Goal: Task Accomplishment & Management: Manage account settings

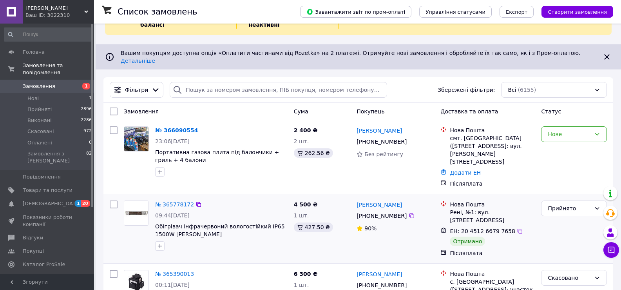
scroll to position [39, 0]
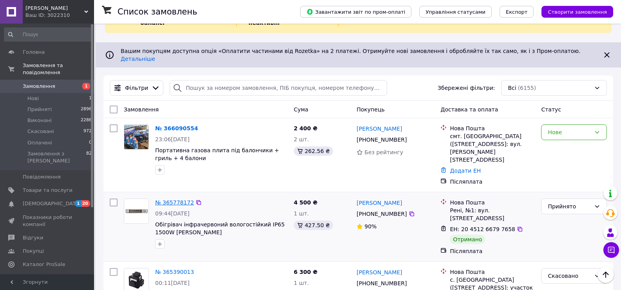
click at [172, 199] on link "№ 365778172" at bounding box center [174, 202] width 39 height 6
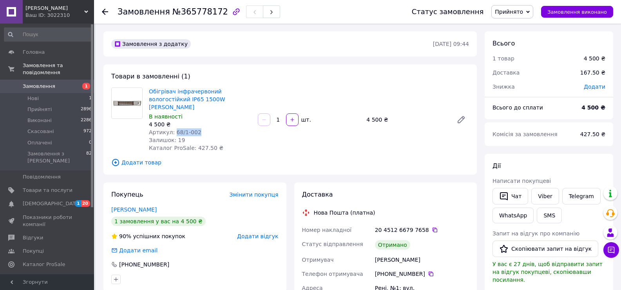
drag, startPoint x: 173, startPoint y: 121, endPoint x: 204, endPoint y: 124, distance: 30.7
click at [204, 128] on div "Артикул: 68/1-002" at bounding box center [200, 132] width 103 height 8
copy span "68/1-002"
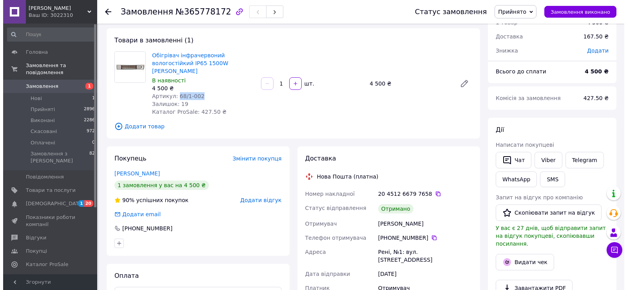
scroll to position [118, 0]
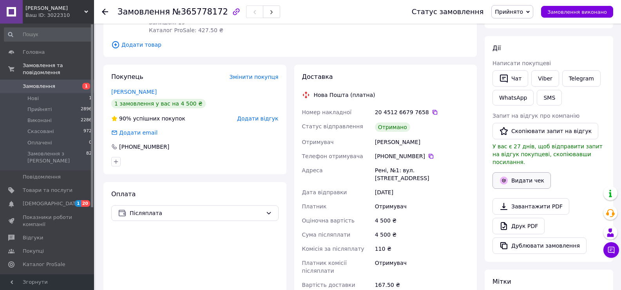
click at [520, 173] on button "Видати чек" at bounding box center [521, 180] width 58 height 16
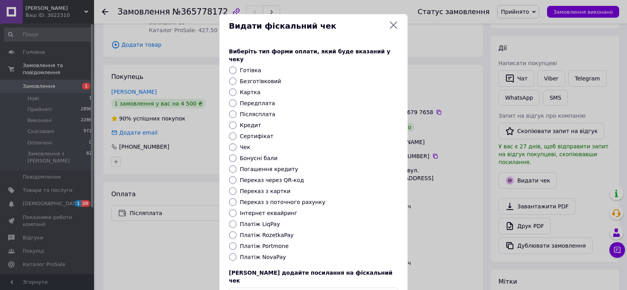
click at [245, 78] on label "Безготівковий" at bounding box center [260, 81] width 41 height 6
click at [237, 77] on input "Безготівковий" at bounding box center [233, 81] width 8 height 8
radio input "true"
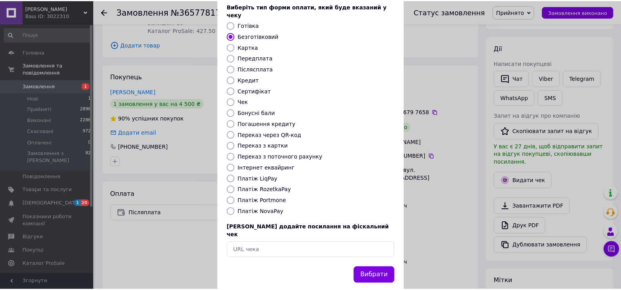
scroll to position [47, 0]
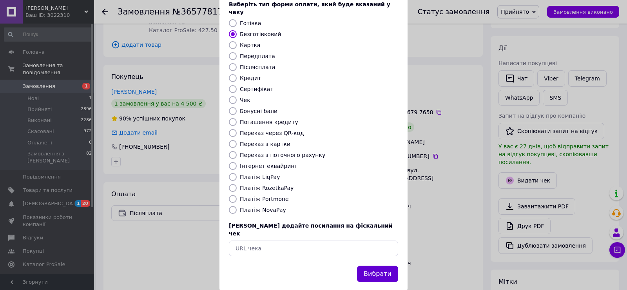
click at [393, 265] on button "Вибрати" at bounding box center [377, 273] width 41 height 17
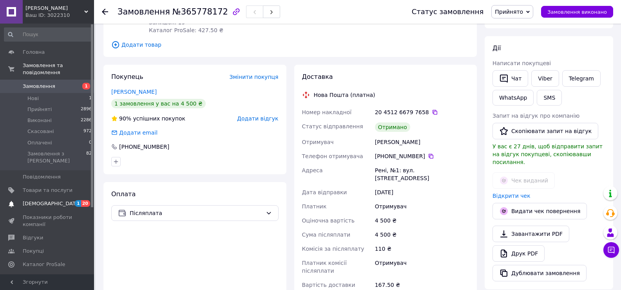
click at [56, 200] on span "[DEMOGRAPHIC_DATA]" at bounding box center [48, 203] width 50 height 7
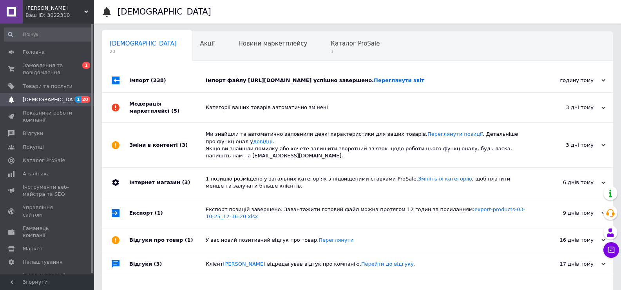
click at [405, 88] on div "Імпорт файлу https://partners.virok.com.ua/data/cdf4b8c555a5eb6a493ad17b6556bda…" at bounding box center [366, 81] width 321 height 24
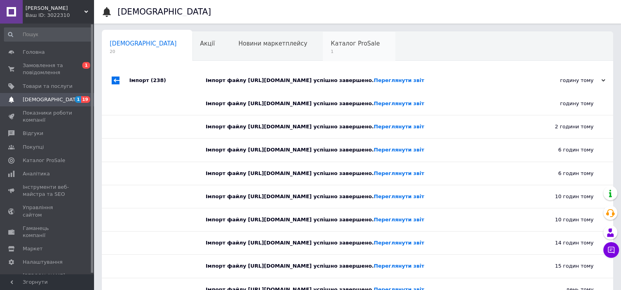
click at [331, 49] on span "1" at bounding box center [355, 52] width 49 height 6
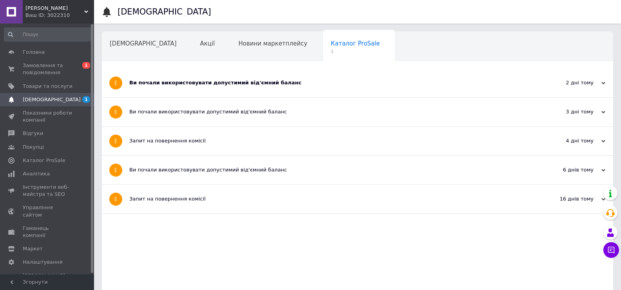
click at [41, 16] on div "Ваш ID: 3022310" at bounding box center [59, 15] width 69 height 7
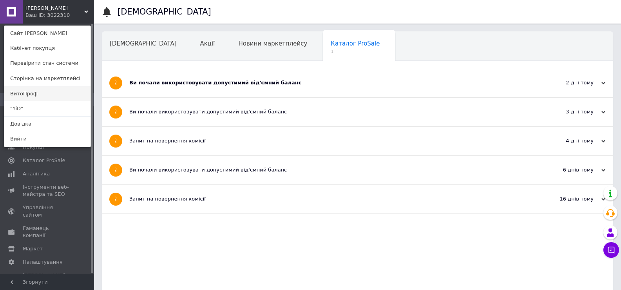
click at [37, 93] on link "ВитоПроф" at bounding box center [47, 93] width 86 height 15
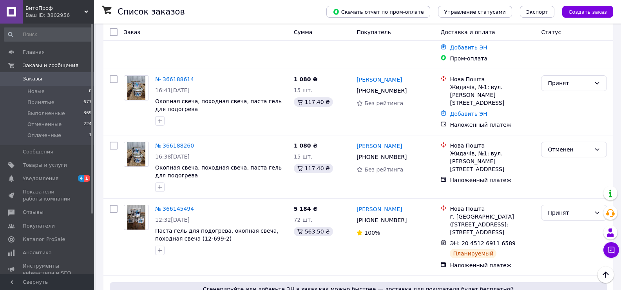
scroll to position [157, 0]
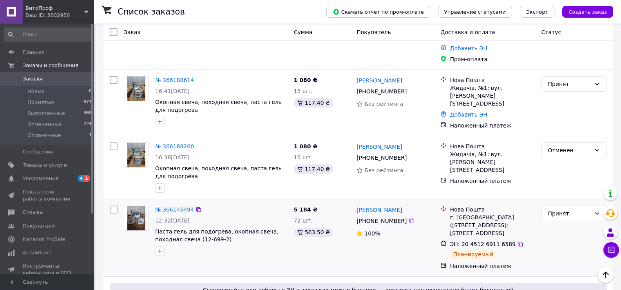
click at [178, 206] on link "№ 366145494" at bounding box center [174, 209] width 39 height 6
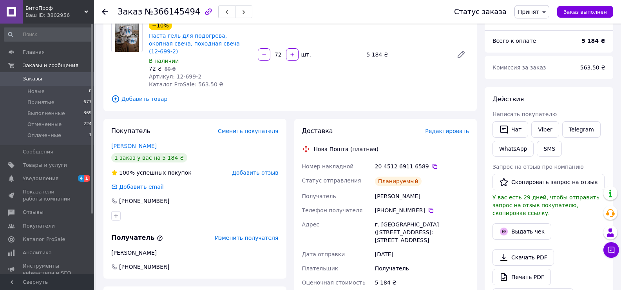
scroll to position [78, 0]
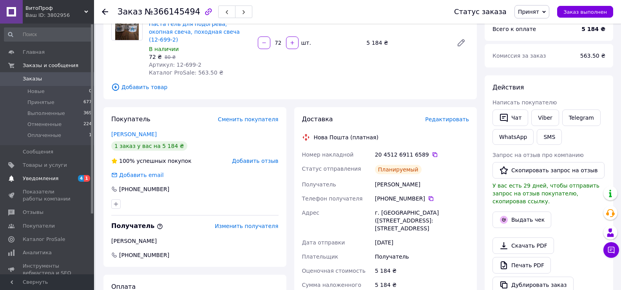
click at [50, 181] on span "Уведомления" at bounding box center [41, 178] width 36 height 7
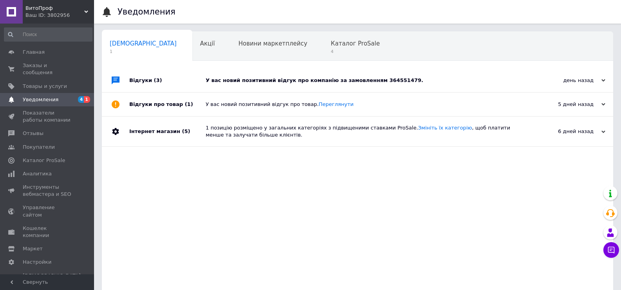
click at [288, 90] on div "У вас новий позитивний відгук про компанію за замовленням 364551479." at bounding box center [366, 81] width 321 height 24
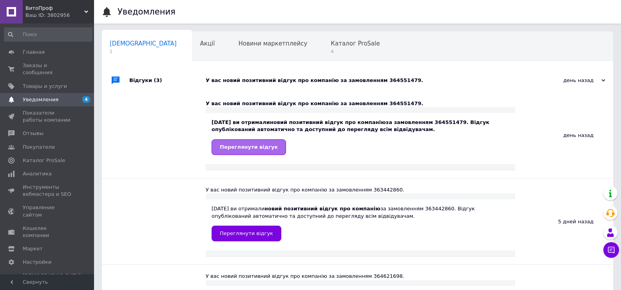
click at [252, 148] on span "Переглянути відгук" at bounding box center [249, 147] width 58 height 6
click at [246, 241] on div "[DATE] ви отримали новий позитивний відгук про компанію за замовленням 36344286…" at bounding box center [361, 224] width 310 height 51
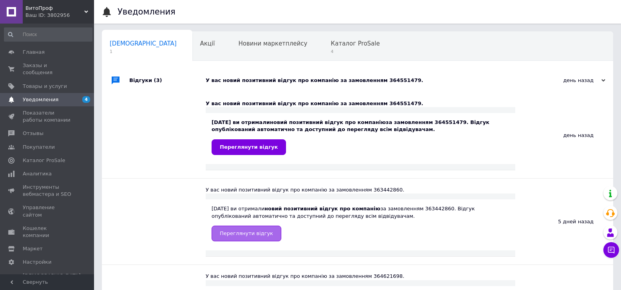
click at [246, 238] on link "Переглянути відгук" at bounding box center [247, 233] width 70 height 16
click at [52, 96] on span "Уведомления" at bounding box center [41, 99] width 36 height 7
click at [331, 44] on span "Каталог ProSale" at bounding box center [355, 43] width 49 height 7
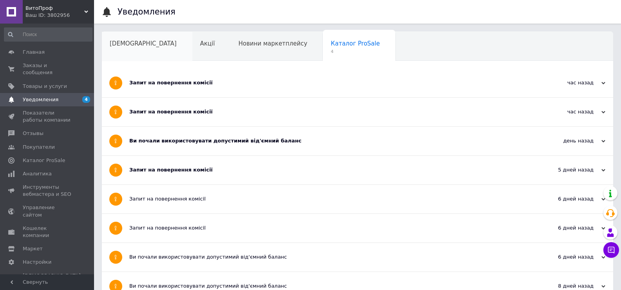
click at [121, 50] on div "[DEMOGRAPHIC_DATA]" at bounding box center [147, 47] width 91 height 30
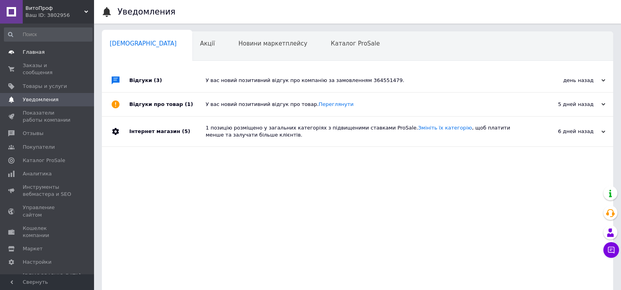
click at [36, 50] on span "Главная" at bounding box center [34, 52] width 22 height 7
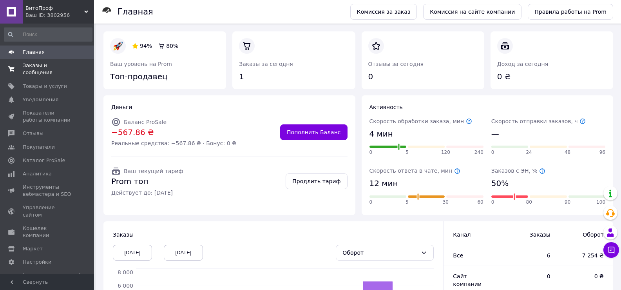
click at [31, 63] on span "Заказы и сообщения" at bounding box center [48, 69] width 50 height 14
